Goal: Task Accomplishment & Management: Use online tool/utility

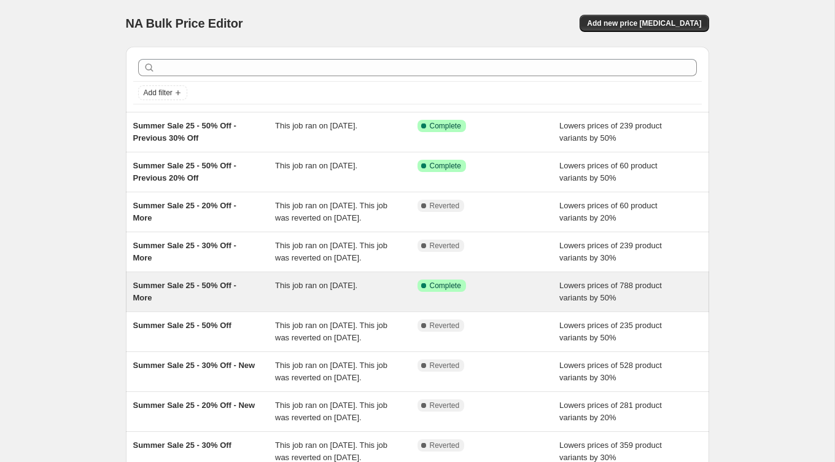
click at [186, 302] on span "Summer Sale 25 - 50% Off - More" at bounding box center [184, 292] width 103 height 22
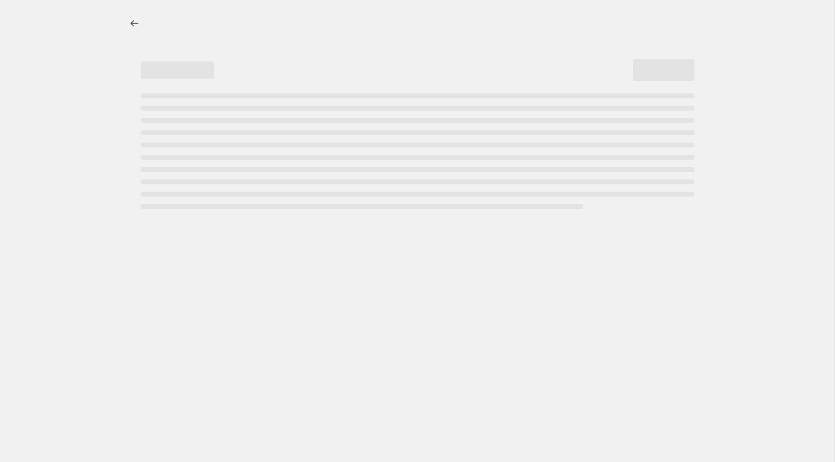
select select "percentage"
select select "tag"
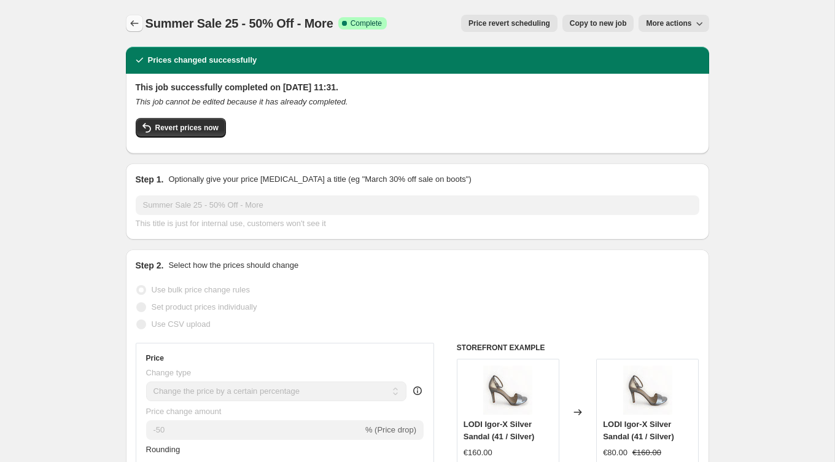
click at [130, 29] on button "Price change jobs" at bounding box center [134, 23] width 17 height 17
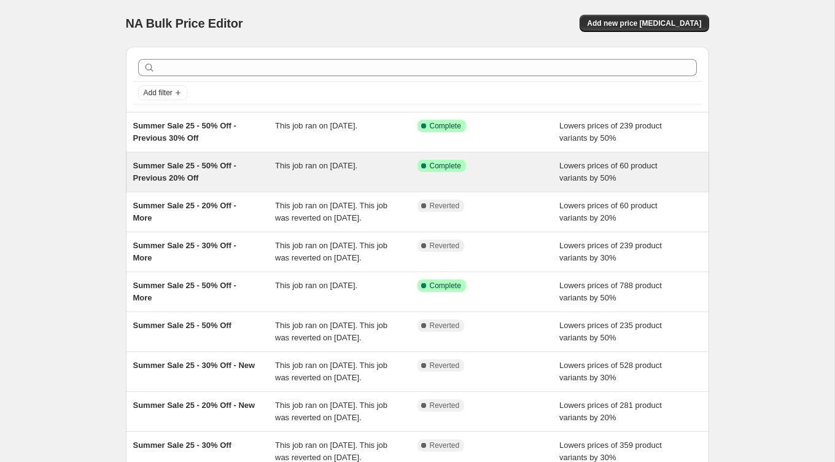
click at [176, 170] on div "Summer Sale 25 - 50% Off - Previous 20% Off" at bounding box center [204, 172] width 143 height 25
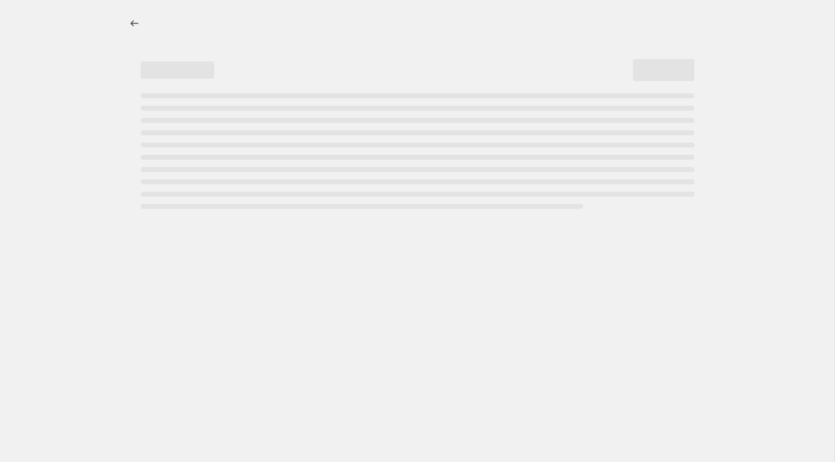
select select "percentage"
select select "tag"
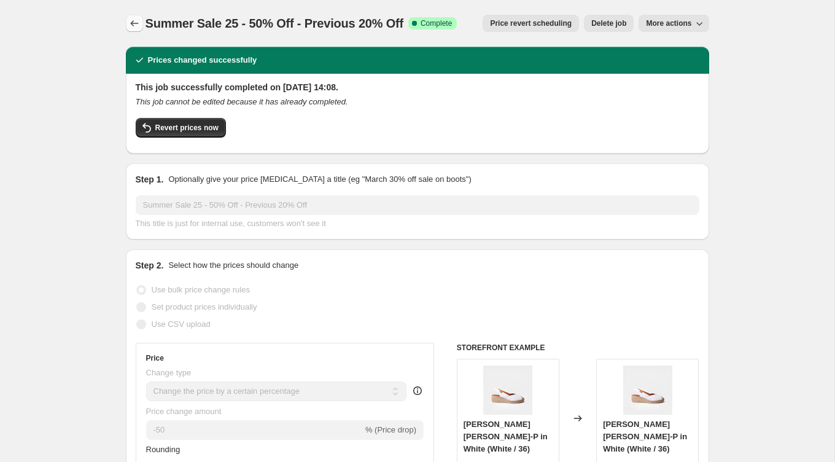
click at [132, 25] on icon "Price change jobs" at bounding box center [134, 23] width 12 height 12
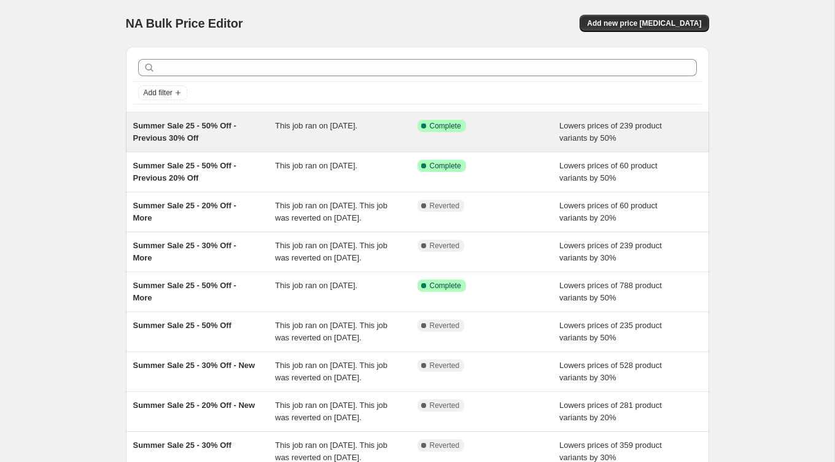
click at [186, 128] on span "Summer Sale 25 - 50% Off - Previous 30% Off" at bounding box center [184, 132] width 103 height 22
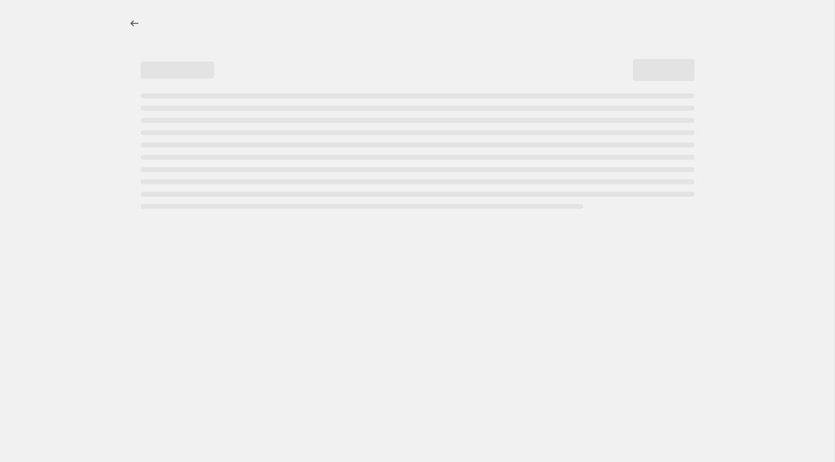
select select "percentage"
select select "tag"
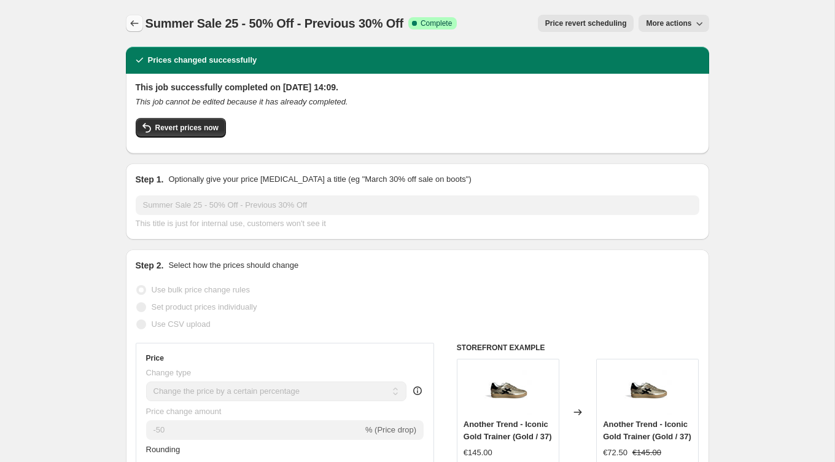
click at [130, 18] on icon "Price change jobs" at bounding box center [134, 23] width 12 height 12
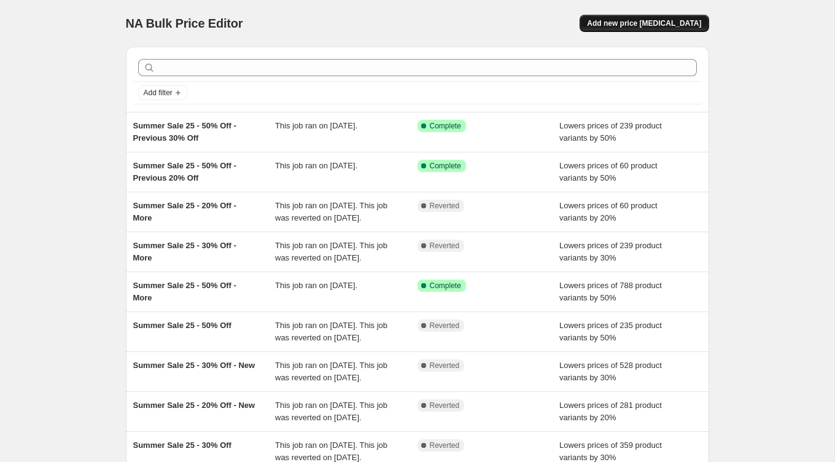
click at [649, 19] on span "Add new price [MEDICAL_DATA]" at bounding box center [644, 23] width 114 height 10
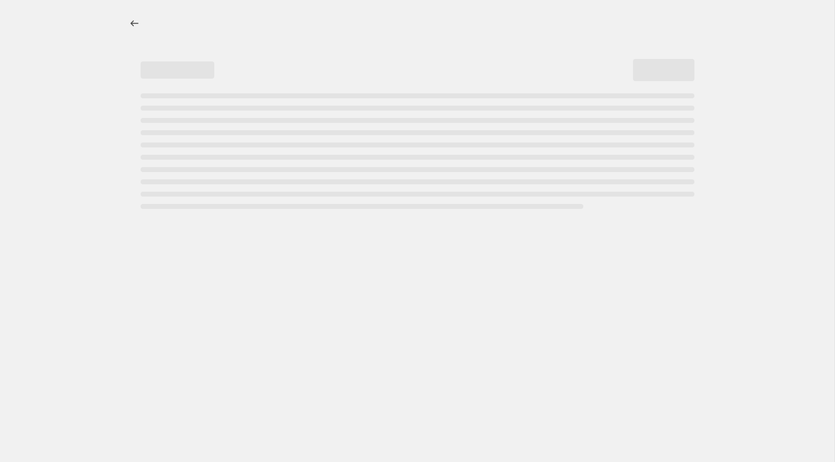
select select "percentage"
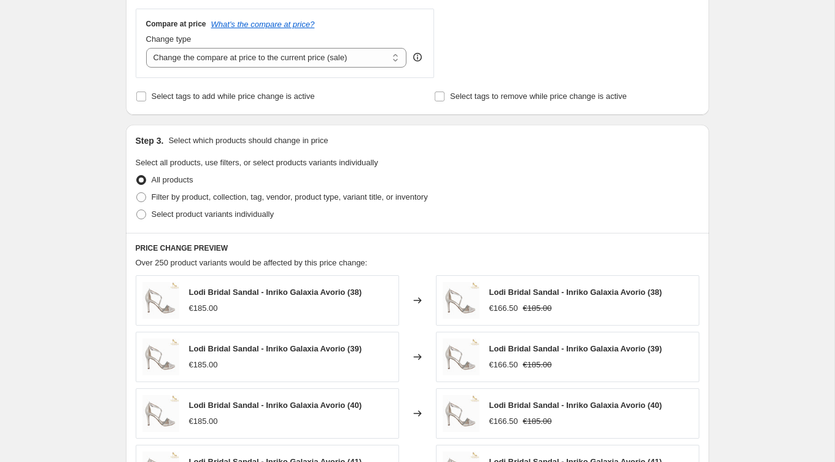
scroll to position [465, 0]
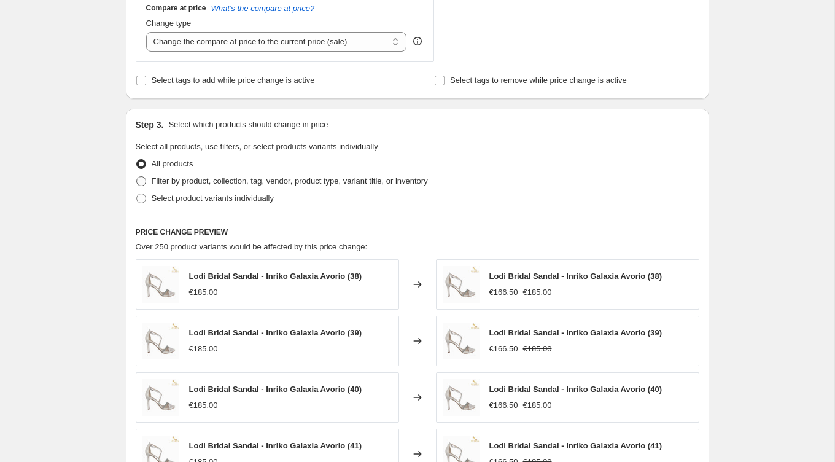
click at [266, 182] on span "Filter by product, collection, tag, vendor, product type, variant title, or inv…" at bounding box center [290, 180] width 276 height 9
click at [137, 177] on input "Filter by product, collection, tag, vendor, product type, variant title, or inv…" at bounding box center [136, 176] width 1 height 1
radio input "true"
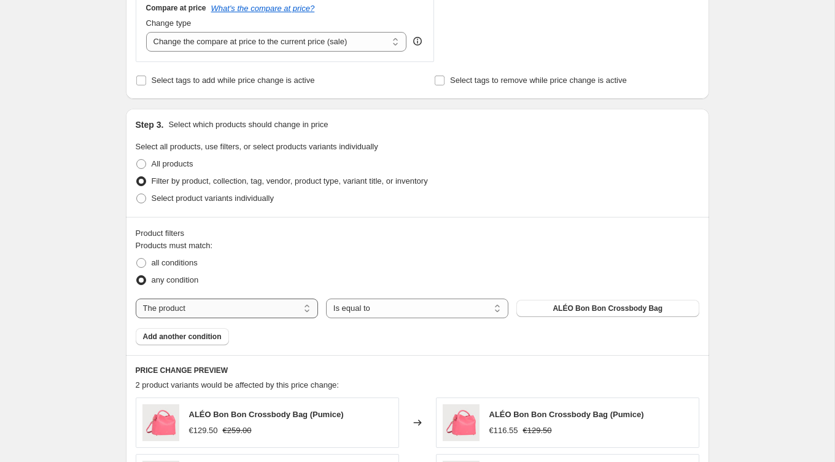
click at [283, 311] on select "The product The product's collection The product's tag The product's vendor The…" at bounding box center [227, 309] width 182 height 20
select select "tag"
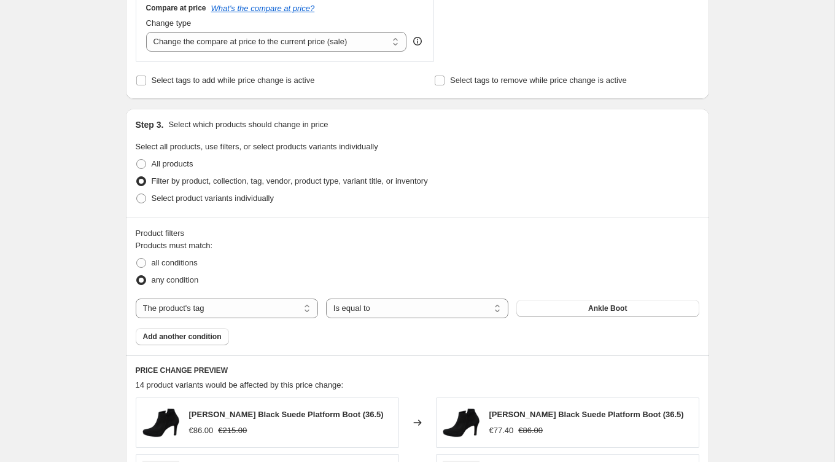
click at [186, 346] on div "Product filters Products must match: all conditions any condition The product T…" at bounding box center [418, 286] width 584 height 138
click at [206, 337] on span "Add another condition" at bounding box center [182, 337] width 79 height 10
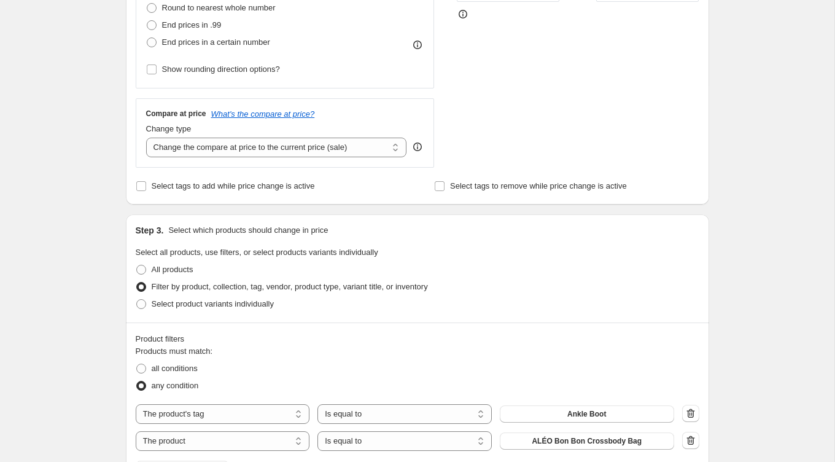
scroll to position [0, 0]
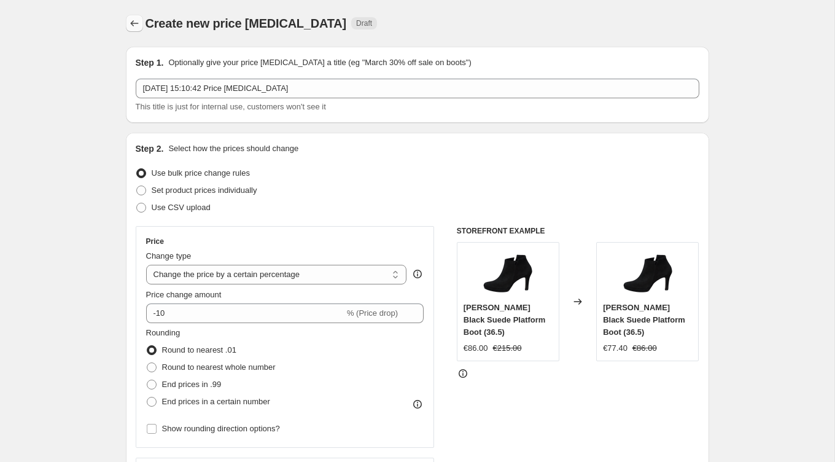
click at [129, 25] on icon "Price change jobs" at bounding box center [134, 23] width 12 height 12
